Goal: Task Accomplishment & Management: Complete application form

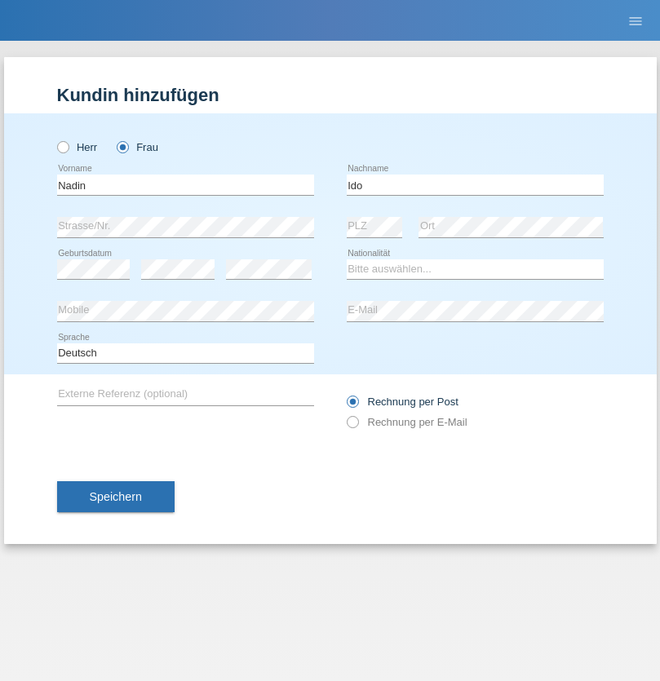
type input "Ido"
select select "CH"
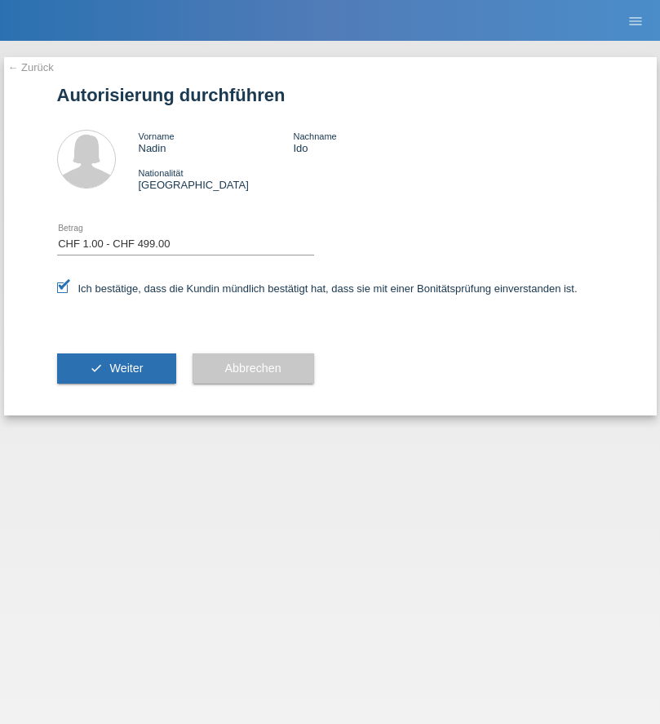
select select "1"
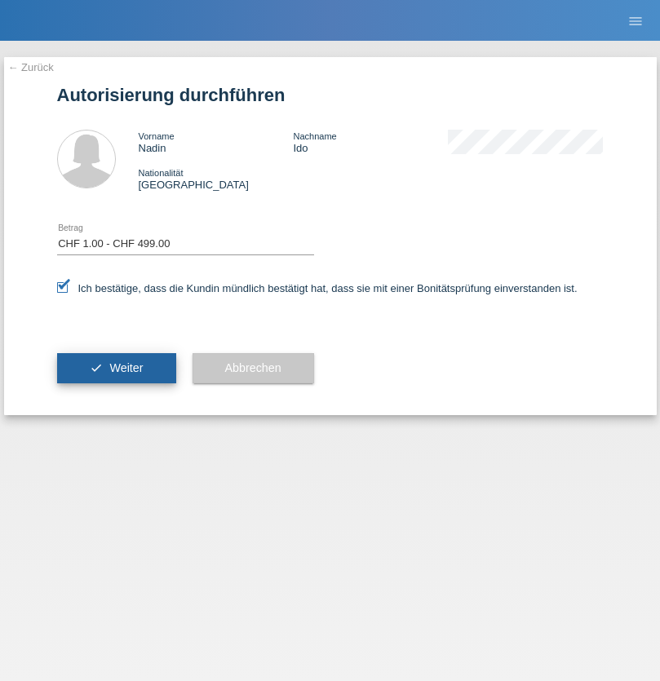
click at [116, 368] on span "Weiter" at bounding box center [125, 367] width 33 height 13
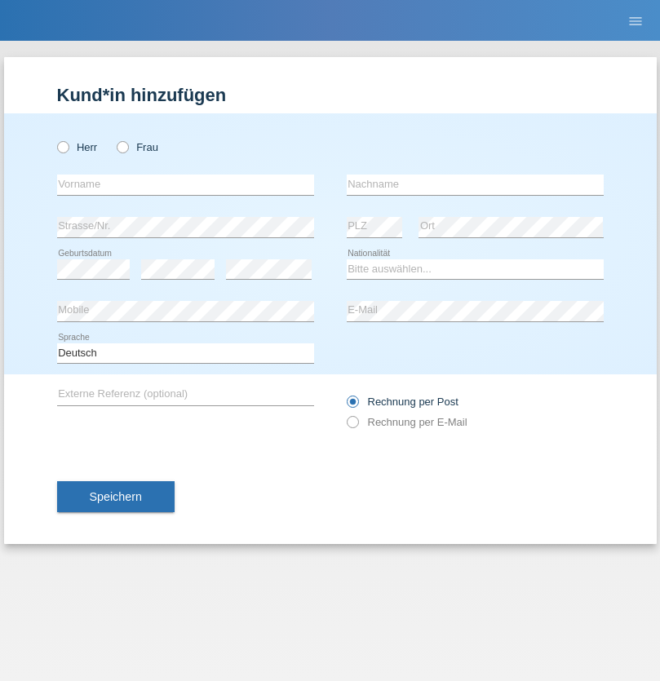
radio input "true"
click at [185, 184] on input "text" at bounding box center [185, 185] width 257 height 20
type input "[PERSON_NAME]"
click at [475, 184] on input "text" at bounding box center [475, 185] width 257 height 20
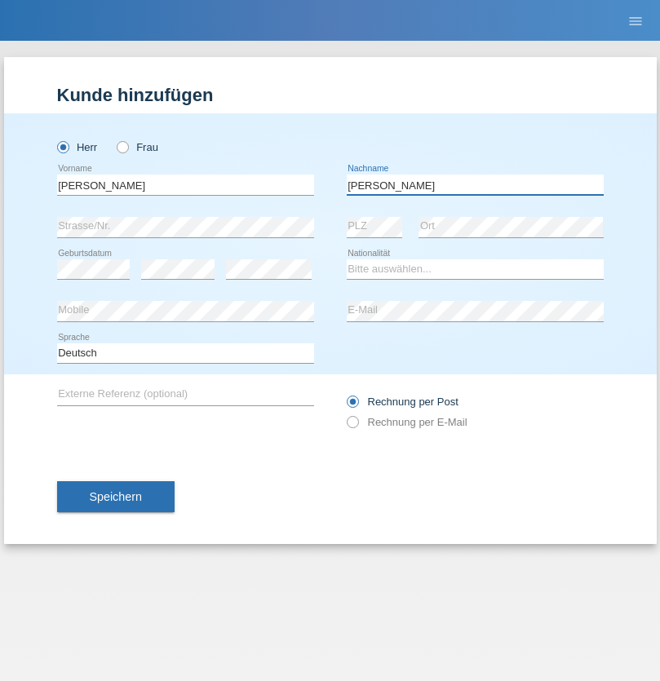
type input "Vetter"
select select "DE"
select select "C"
select select "02"
select select "08"
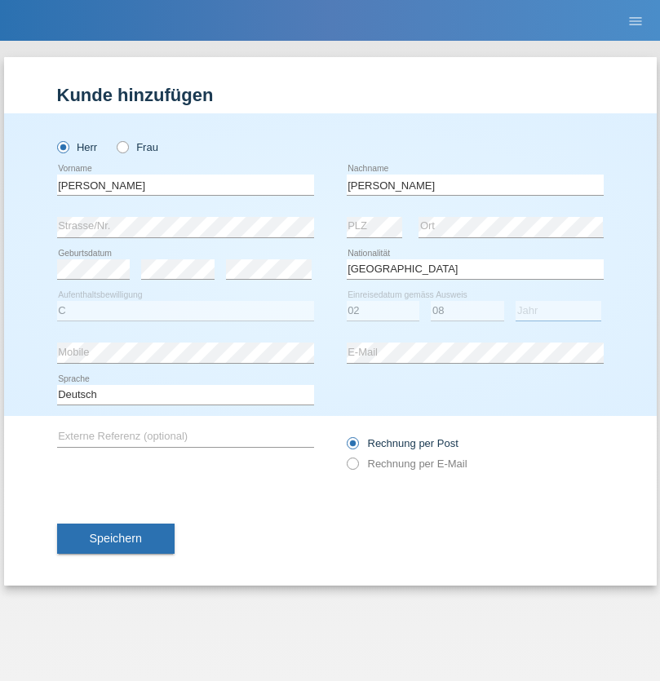
select select "2016"
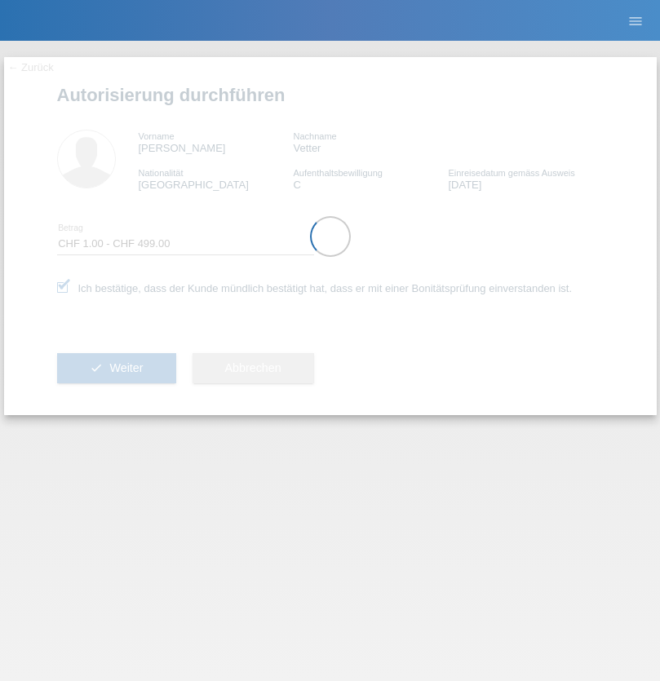
select select "1"
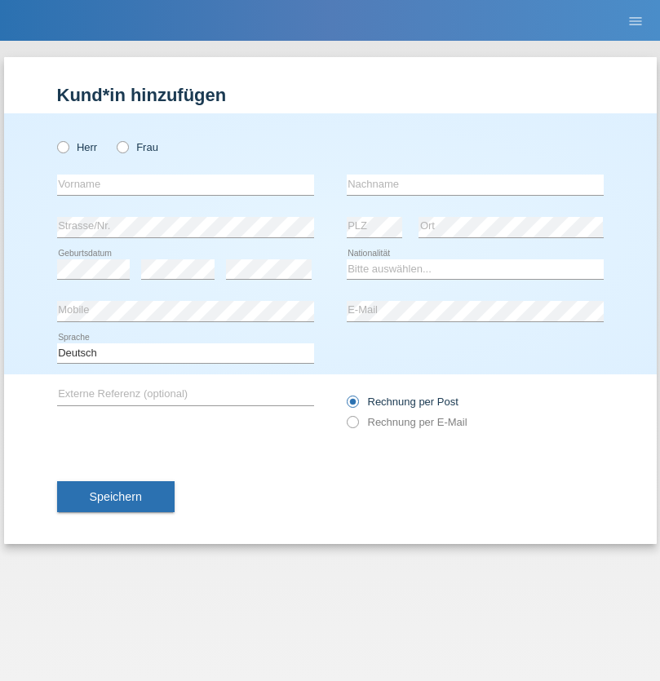
radio input "true"
click at [185, 184] on input "text" at bounding box center [185, 185] width 257 height 20
type input "Luca"
click at [475, 184] on input "text" at bounding box center [475, 185] width 257 height 20
type input "Kothleitner"
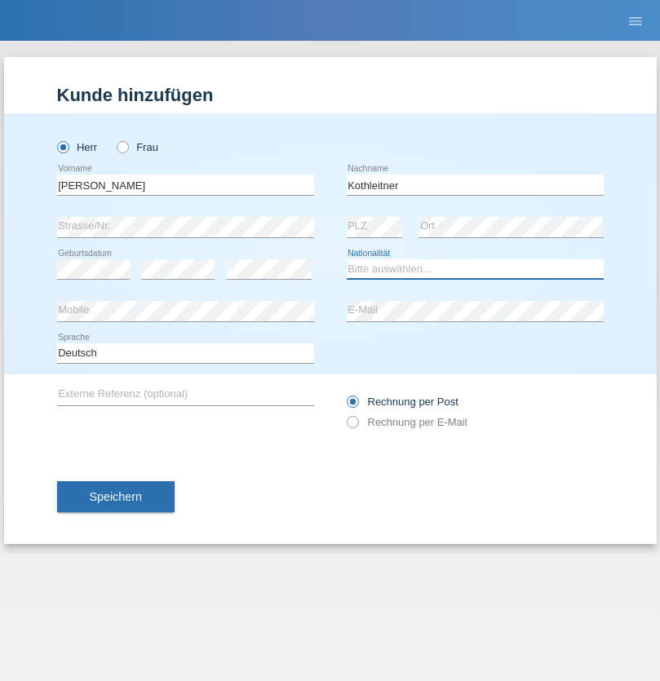
select select "CH"
